Goal: Task Accomplishment & Management: Manage account settings

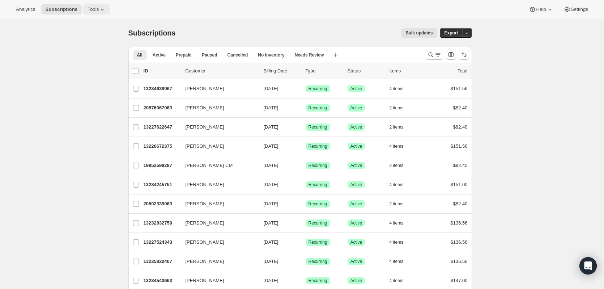
click at [88, 9] on span "Tools" at bounding box center [93, 10] width 11 height 6
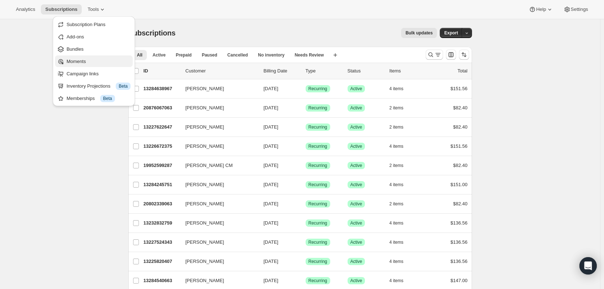
click at [78, 65] on span "Moments" at bounding box center [99, 61] width 64 height 7
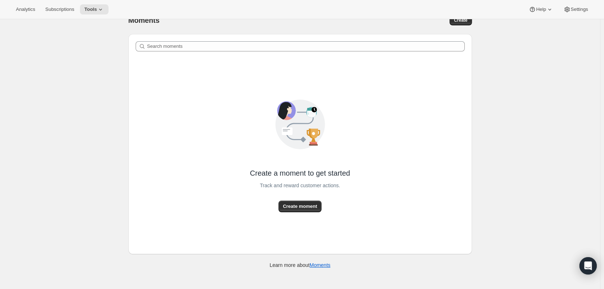
scroll to position [19, 0]
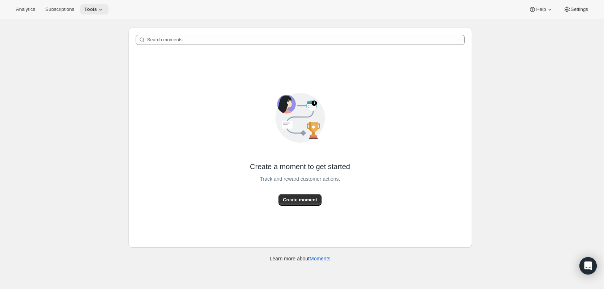
click at [97, 9] on icon at bounding box center [100, 9] width 7 height 7
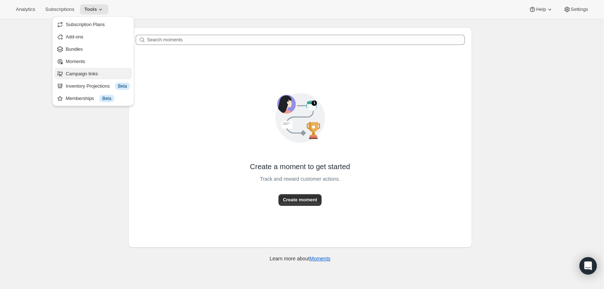
click at [73, 72] on span "Campaign links" at bounding box center [82, 73] width 32 height 5
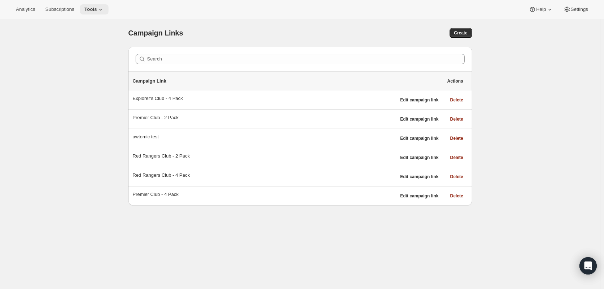
click at [92, 7] on span "Tools" at bounding box center [90, 10] width 13 height 6
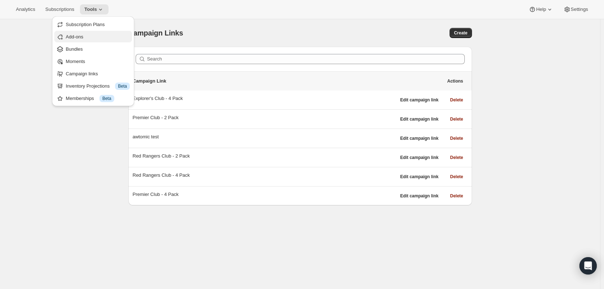
click at [80, 33] on button "Add-ons" at bounding box center [93, 37] width 78 height 12
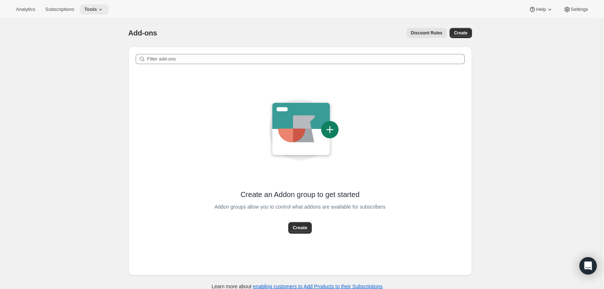
click at [97, 9] on icon at bounding box center [100, 9] width 7 height 7
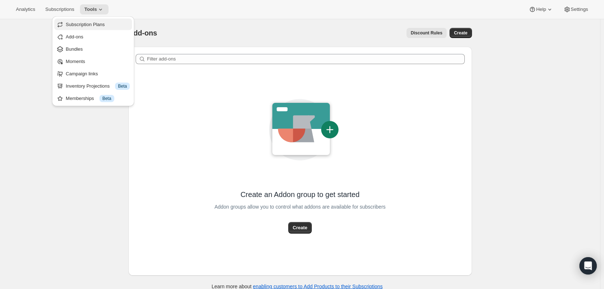
click at [83, 24] on span "Subscription Plans" at bounding box center [85, 24] width 39 height 5
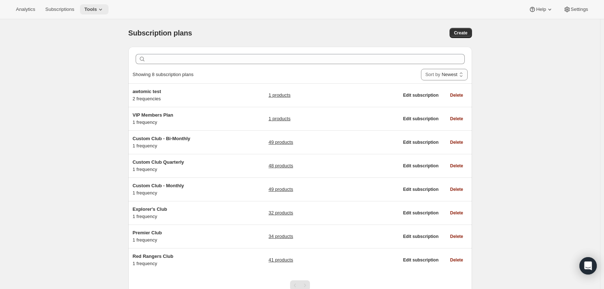
click at [99, 7] on icon at bounding box center [100, 9] width 7 height 7
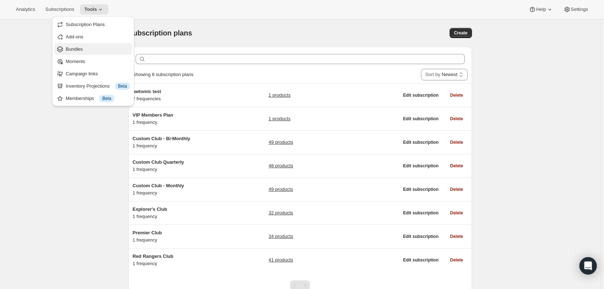
click at [90, 49] on span "Bundles" at bounding box center [98, 49] width 64 height 7
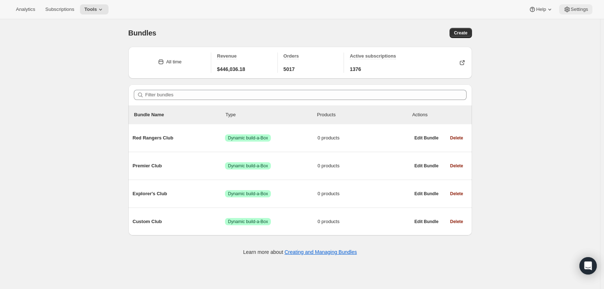
click at [582, 8] on span "Settings" at bounding box center [579, 10] width 17 height 6
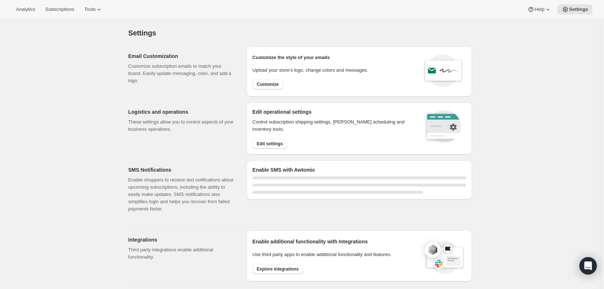
select select "22:00"
select select "09:00"
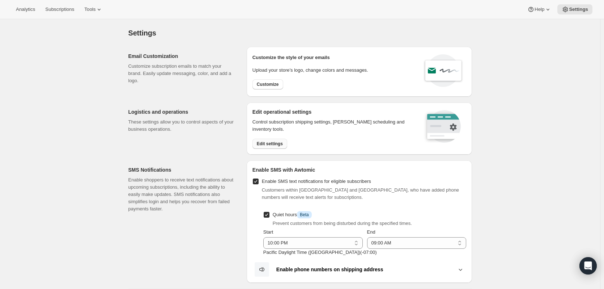
click at [276, 145] on span "Edit settings" at bounding box center [270, 144] width 26 height 6
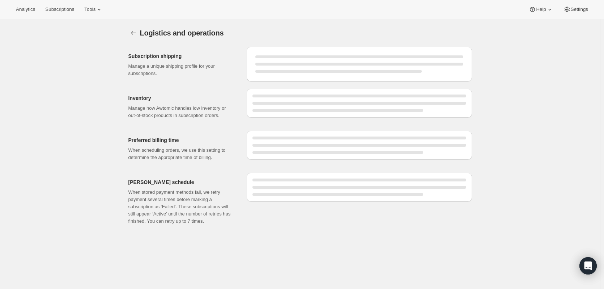
select select "03:00"
select select "PM"
select select "DAY"
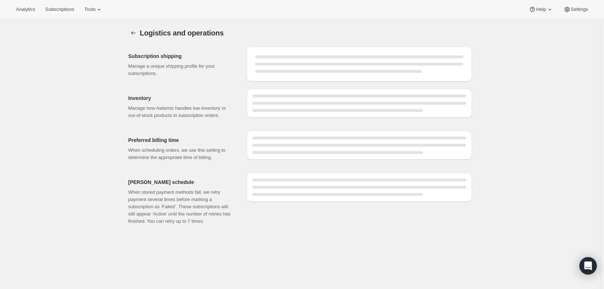
select select "DAY"
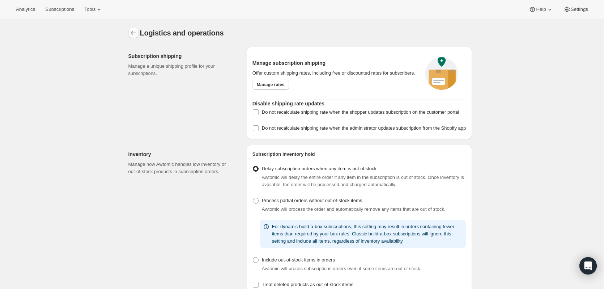
click at [137, 31] on icon "Settings" at bounding box center [133, 32] width 7 height 7
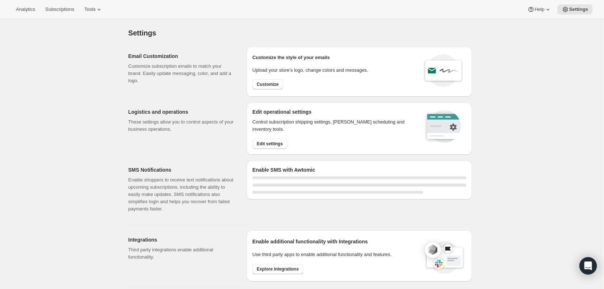
select select "22:00"
select select "09:00"
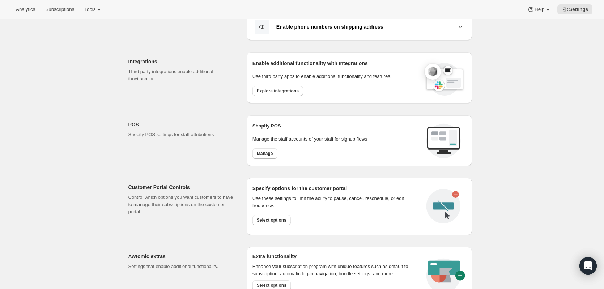
scroll to position [152, 0]
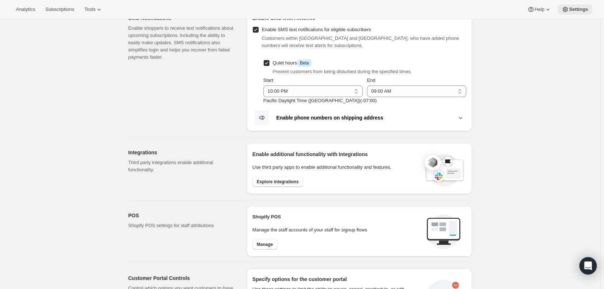
click at [574, 8] on span "Settings" at bounding box center [578, 10] width 19 height 6
